Goal: Task Accomplishment & Management: Manage account settings

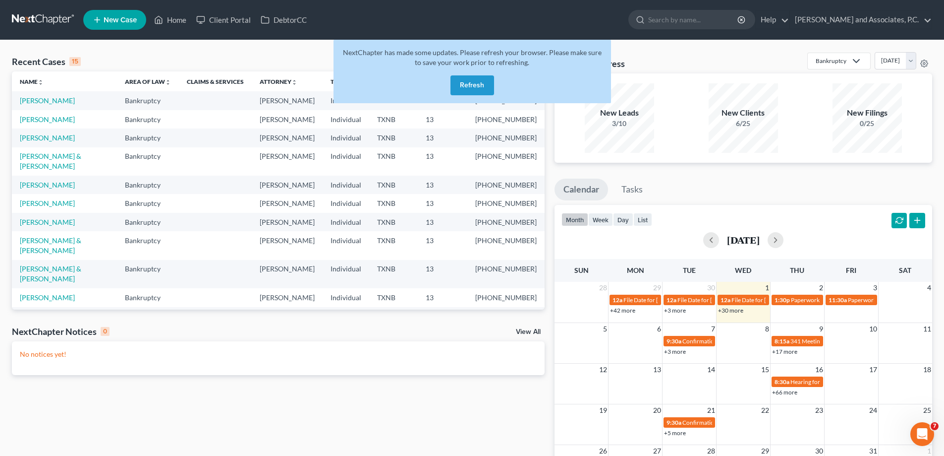
click at [459, 82] on button "Refresh" at bounding box center [473, 85] width 44 height 20
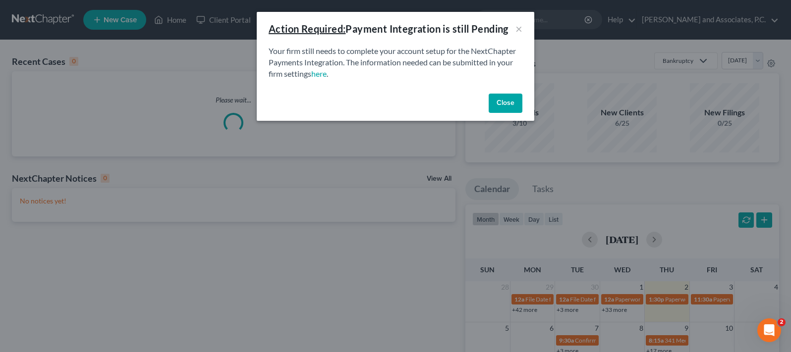
click at [514, 102] on button "Close" at bounding box center [506, 104] width 34 height 20
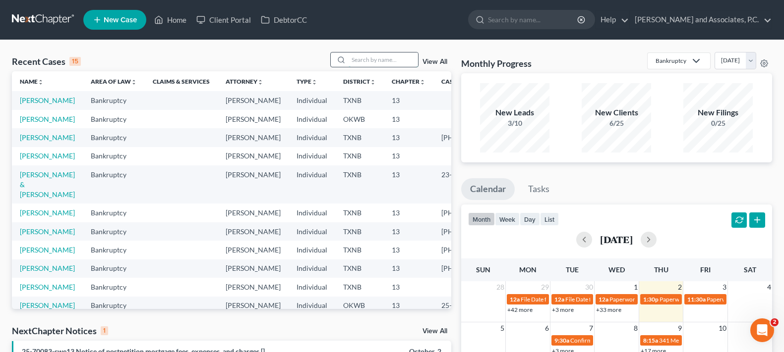
click at [358, 59] on input "search" at bounding box center [382, 60] width 69 height 14
click at [371, 58] on input "search" at bounding box center [382, 60] width 69 height 14
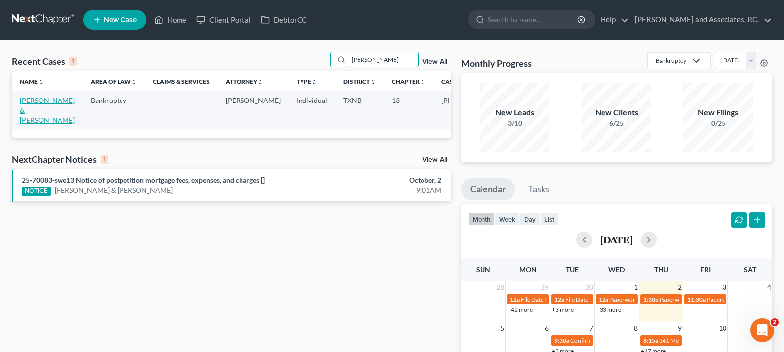
type input "graves"
click at [33, 113] on link "[PERSON_NAME] & [PERSON_NAME]" at bounding box center [47, 110] width 55 height 28
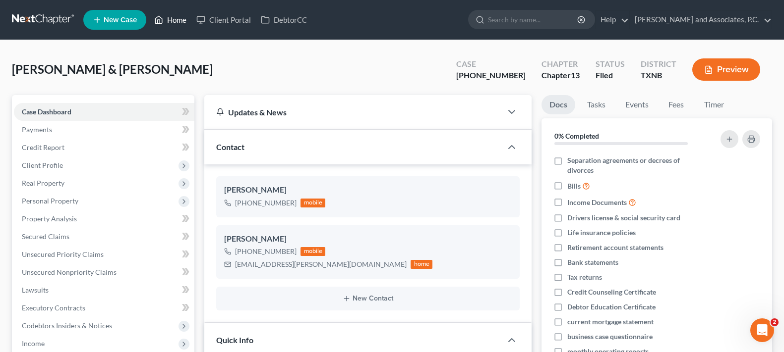
click at [176, 17] on link "Home" at bounding box center [170, 20] width 42 height 18
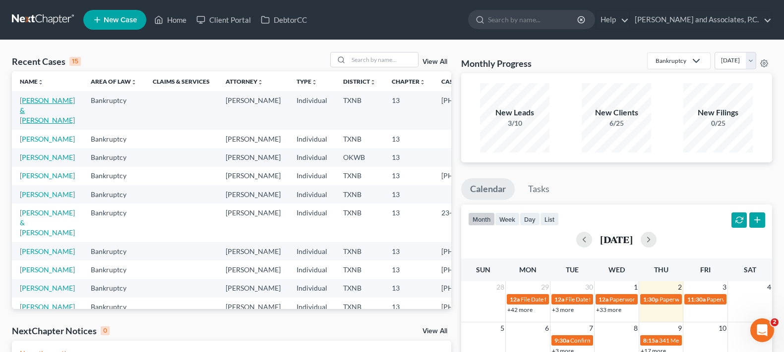
click at [33, 114] on link "[PERSON_NAME] & [PERSON_NAME]" at bounding box center [47, 110] width 55 height 28
select select "5"
